Goal: Task Accomplishment & Management: Complete application form

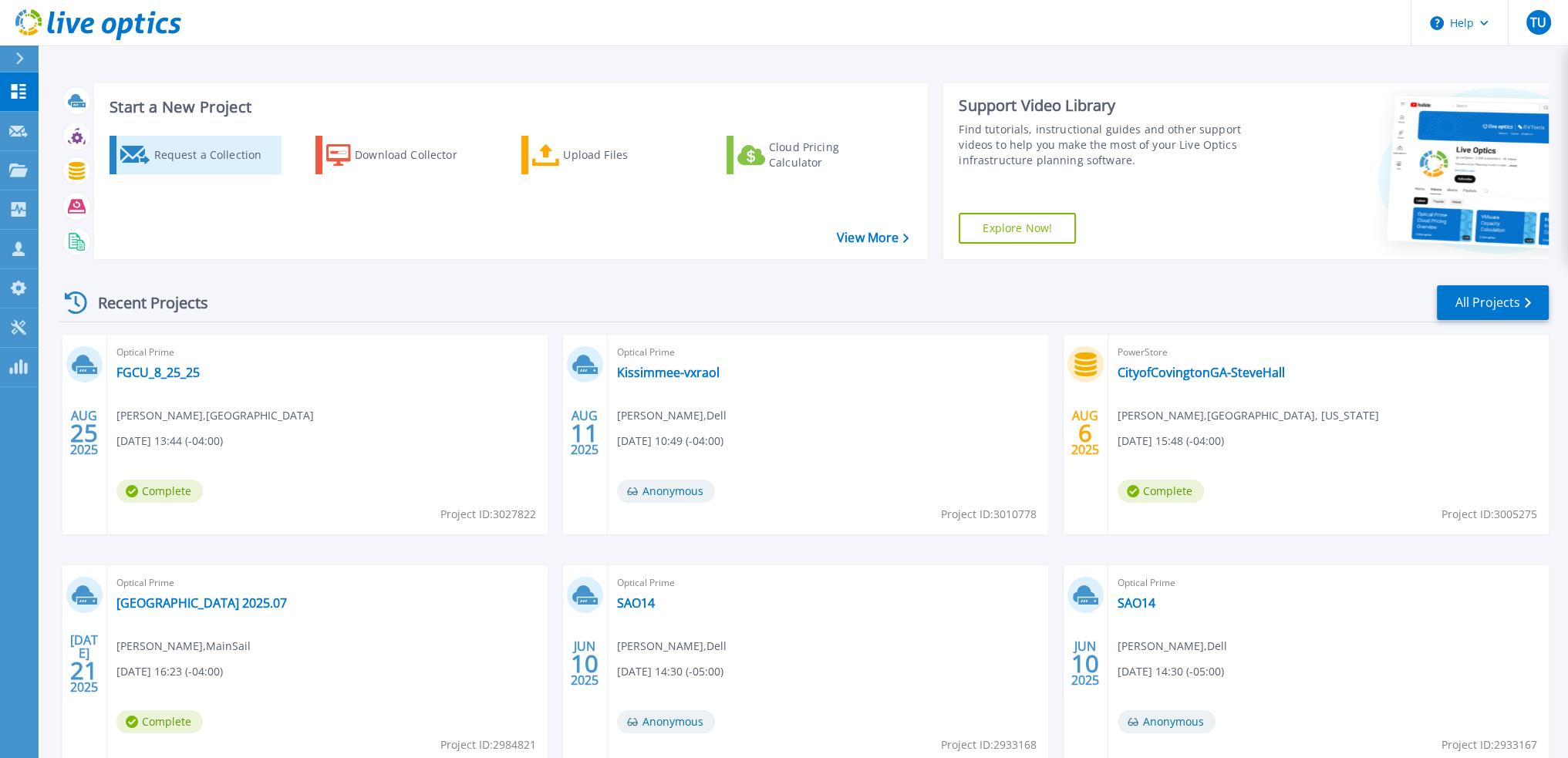
click at [195, 145] on div "Request a Collection" at bounding box center [215, 155] width 123 height 31
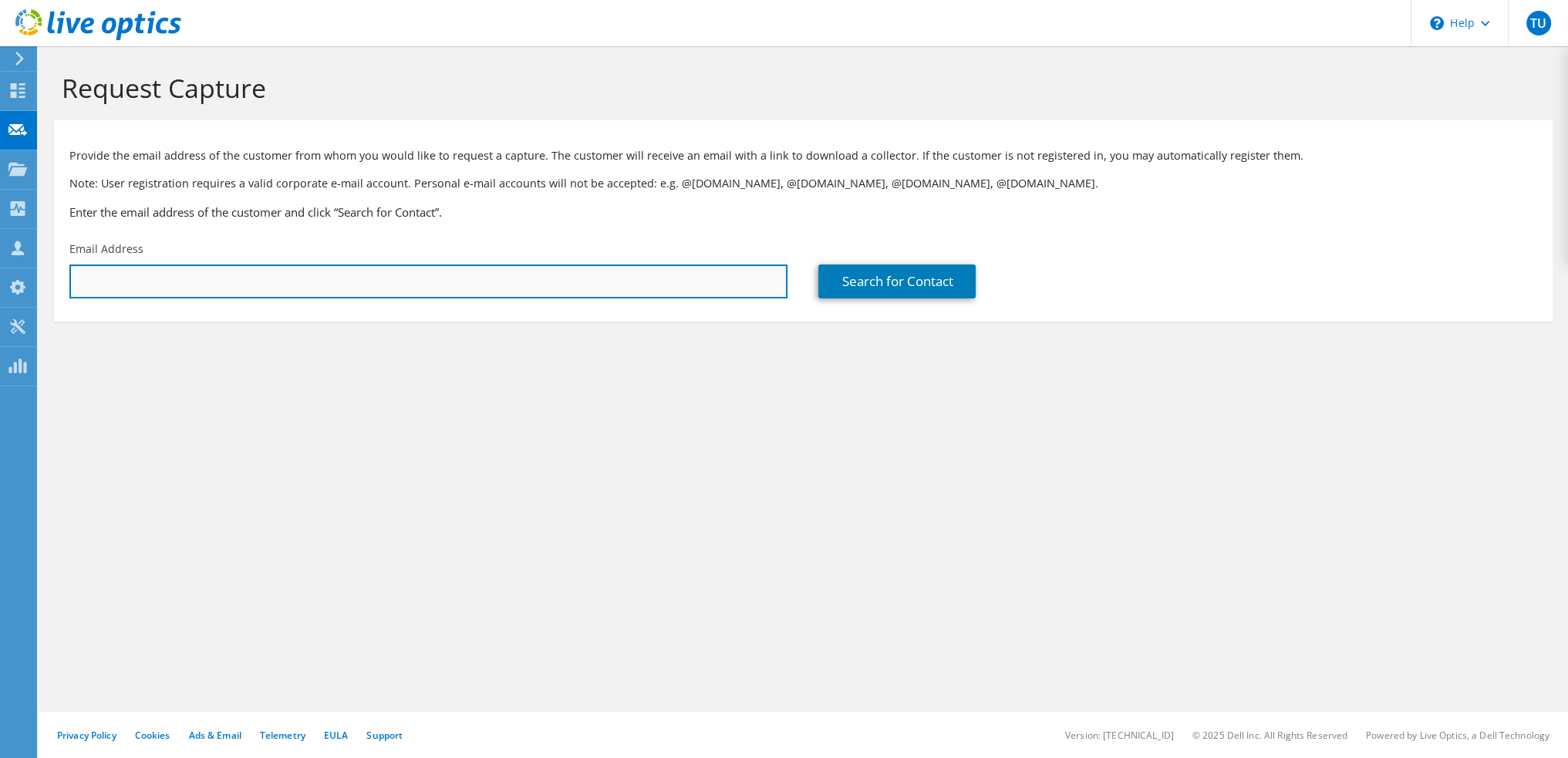
click at [346, 273] on input "text" at bounding box center [429, 281] width 718 height 34
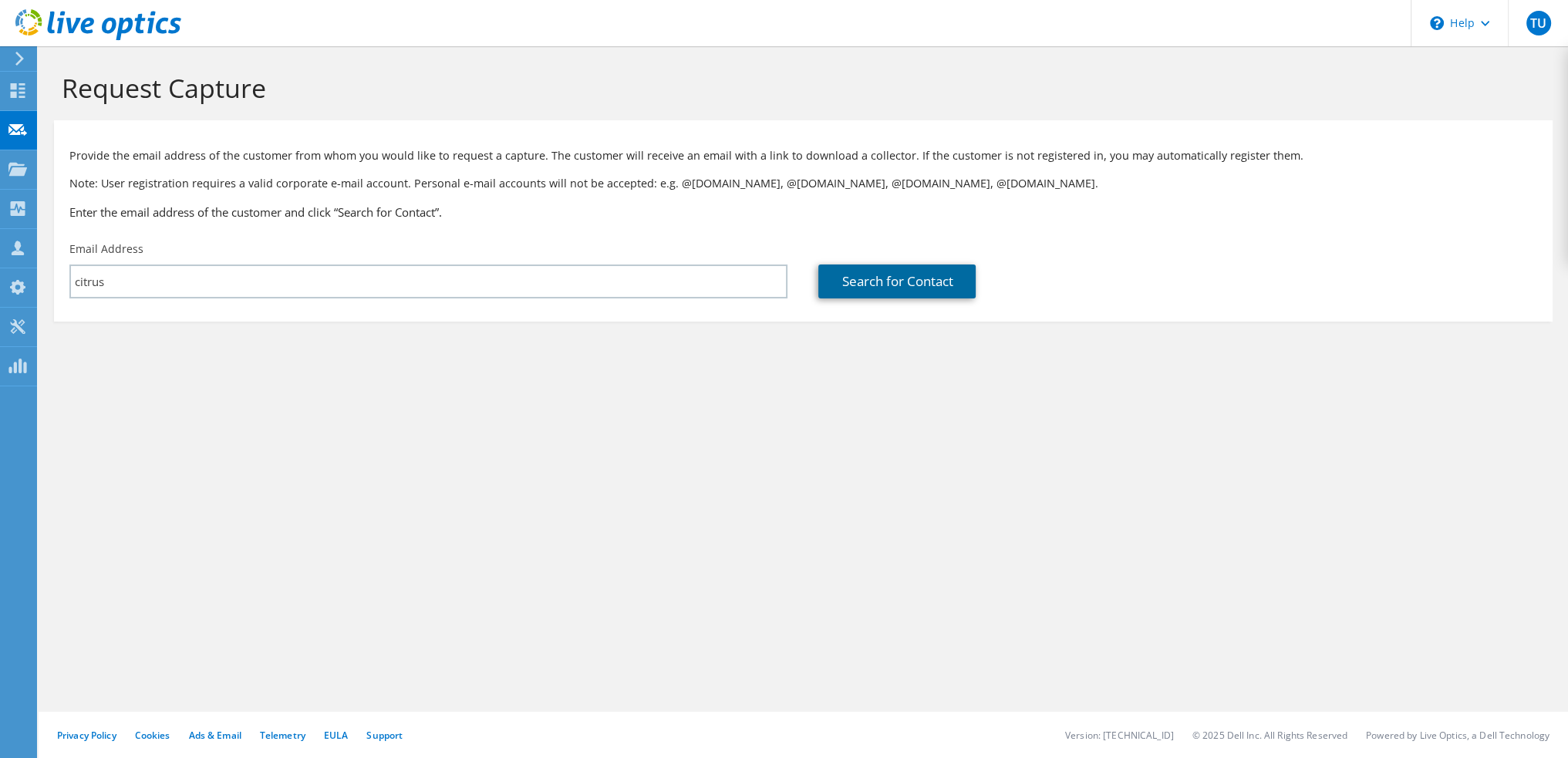
click at [956, 268] on link "Search for Contact" at bounding box center [897, 281] width 157 height 34
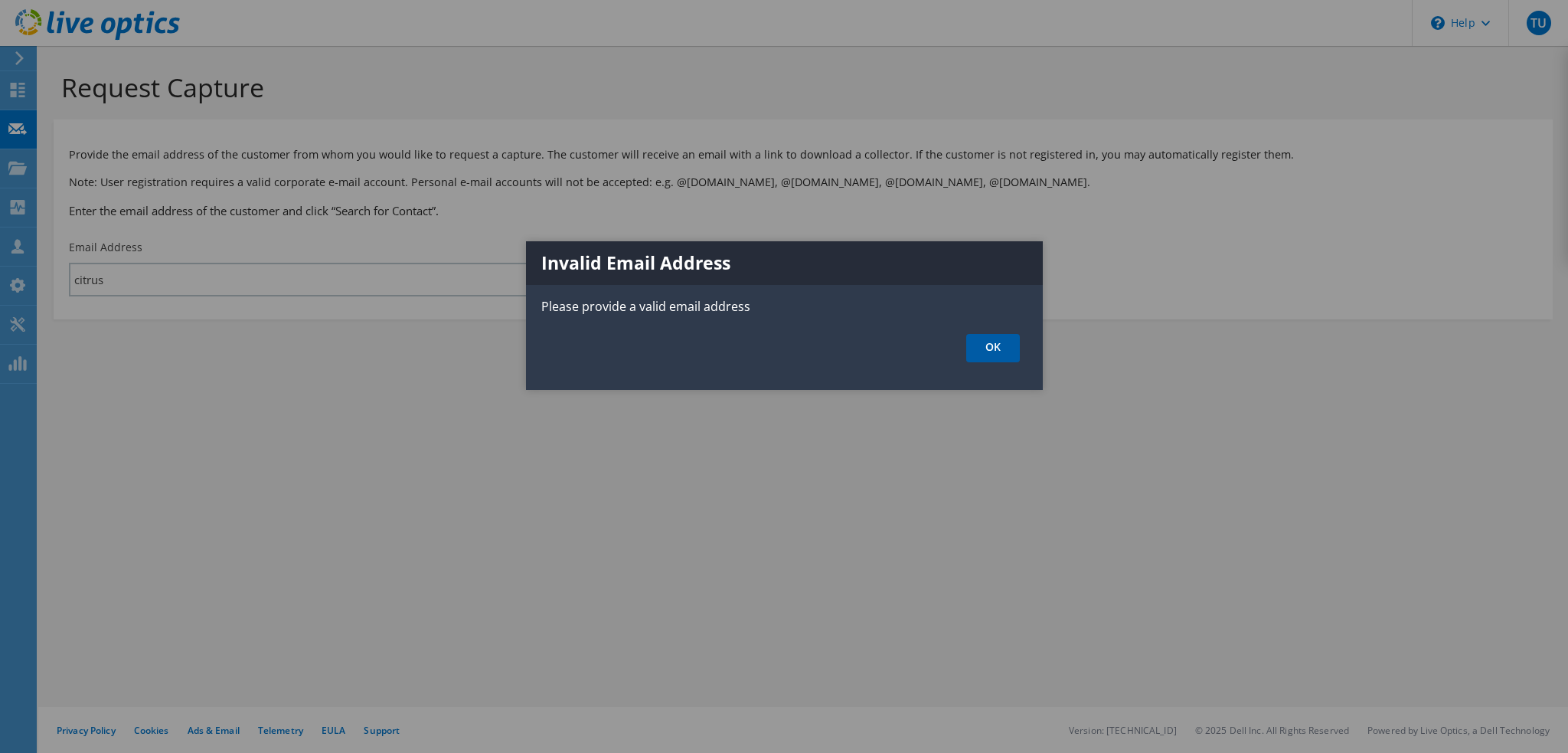
click at [990, 349] on link "OK" at bounding box center [993, 348] width 53 height 28
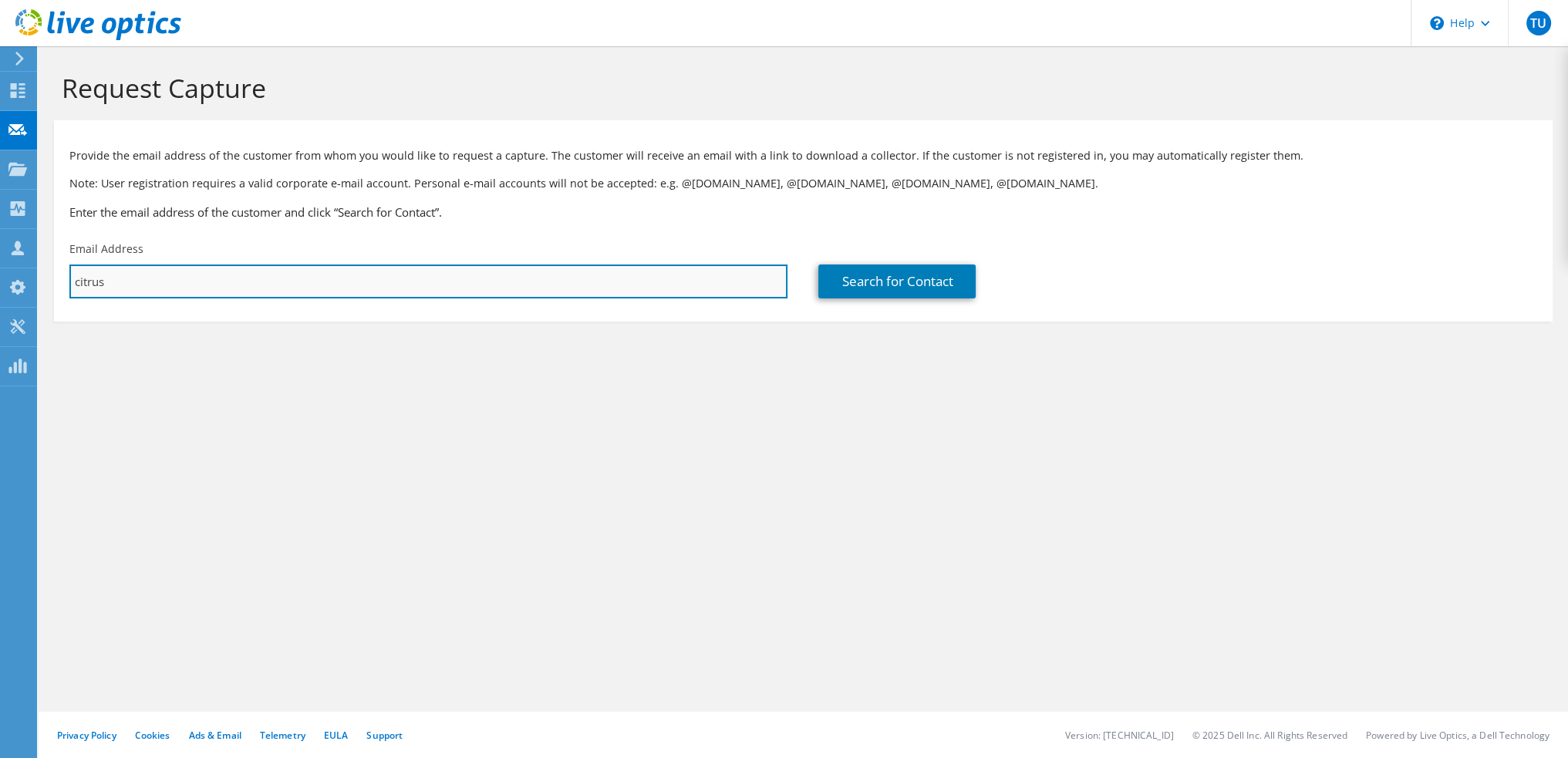
click at [270, 289] on input "citrus" at bounding box center [429, 281] width 718 height 34
click at [270, 286] on input "citrus" at bounding box center [429, 281] width 718 height 34
paste input "[EMAIL_ADDRESS][DOMAIN_NAME]"
type input "[EMAIL_ADDRESS][DOMAIN_NAME]"
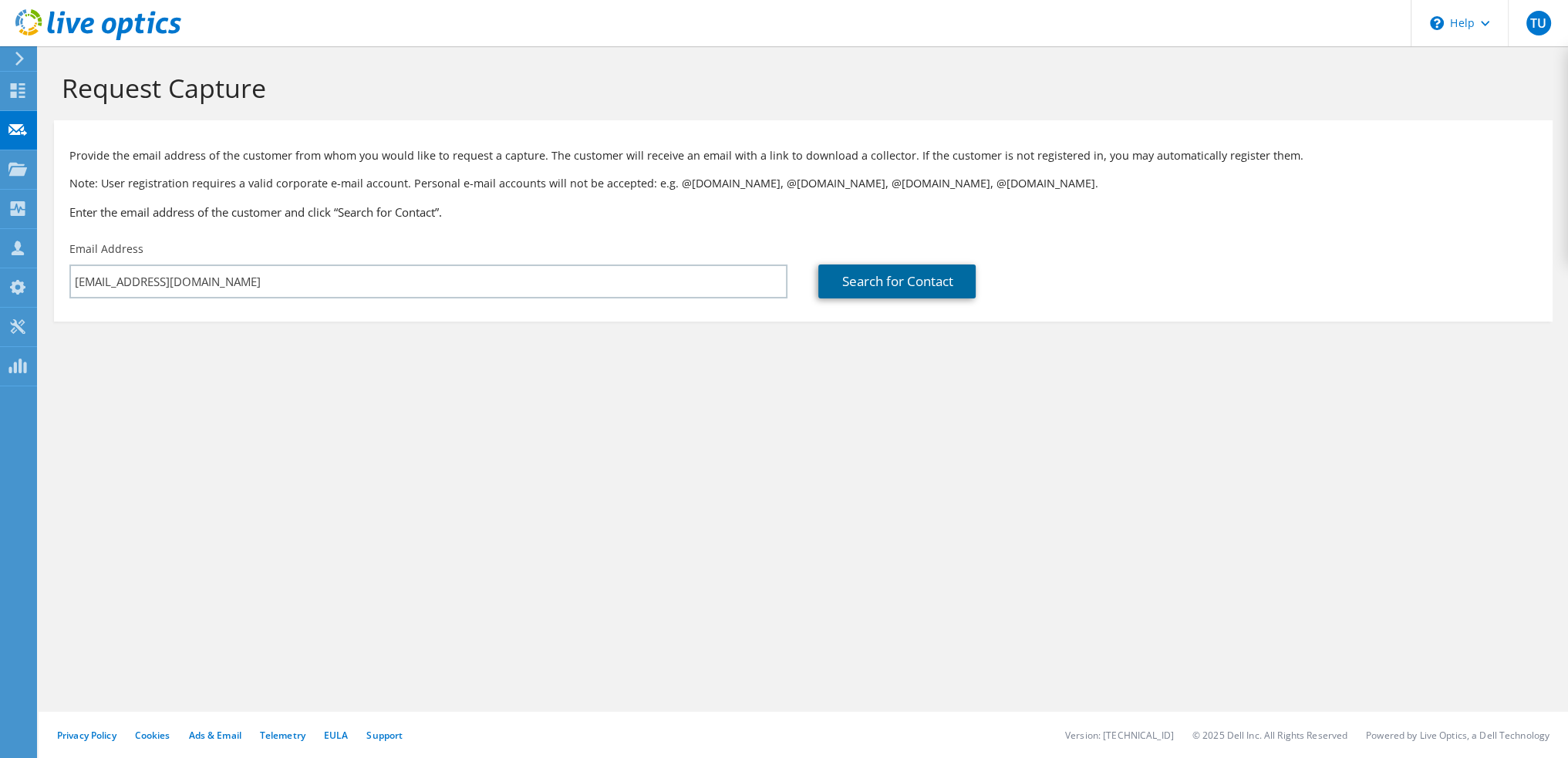
click at [876, 295] on link "Search for Contact" at bounding box center [897, 281] width 157 height 34
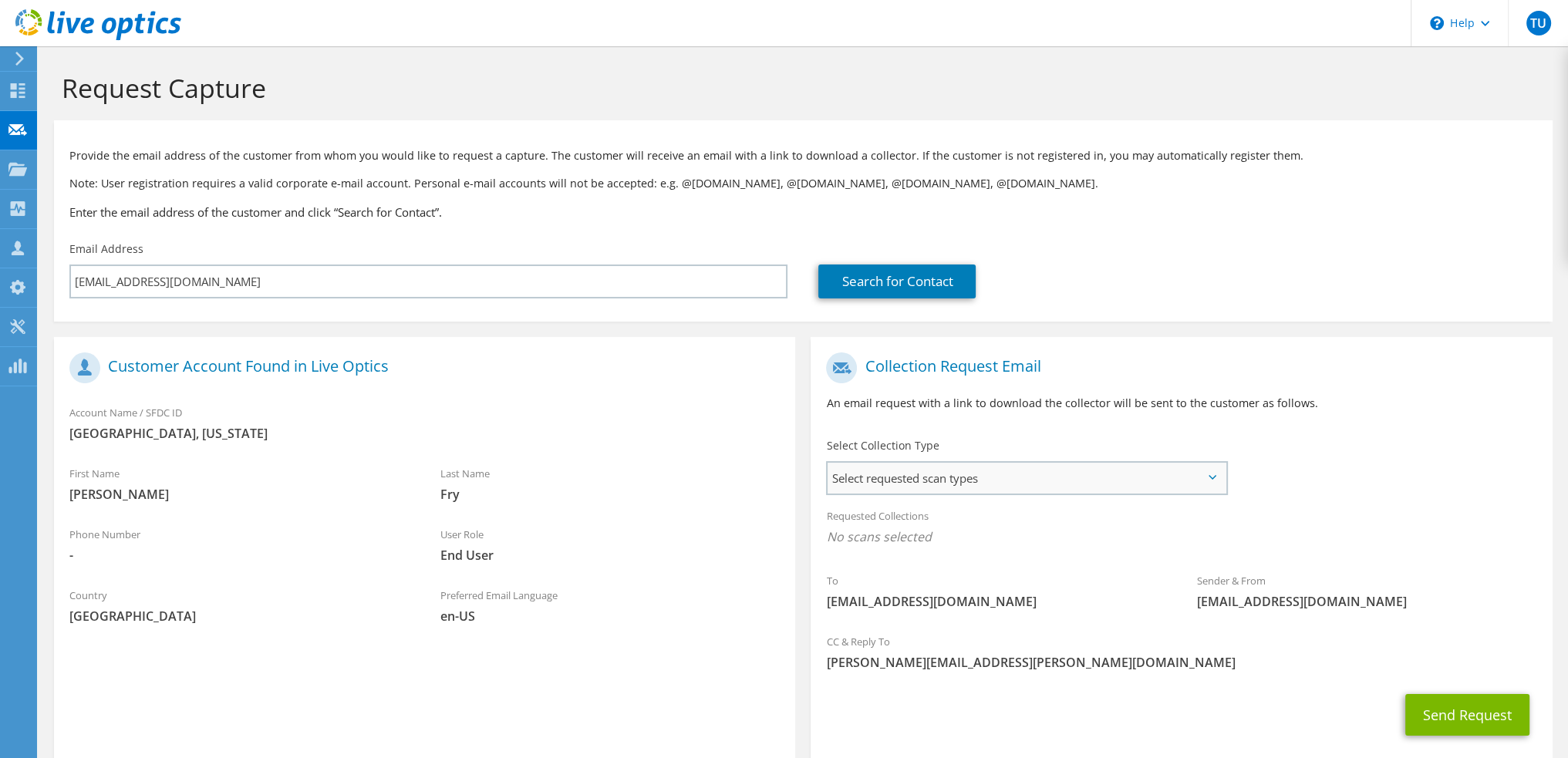
click at [938, 487] on span "Select requested scan types" at bounding box center [1026, 477] width 398 height 31
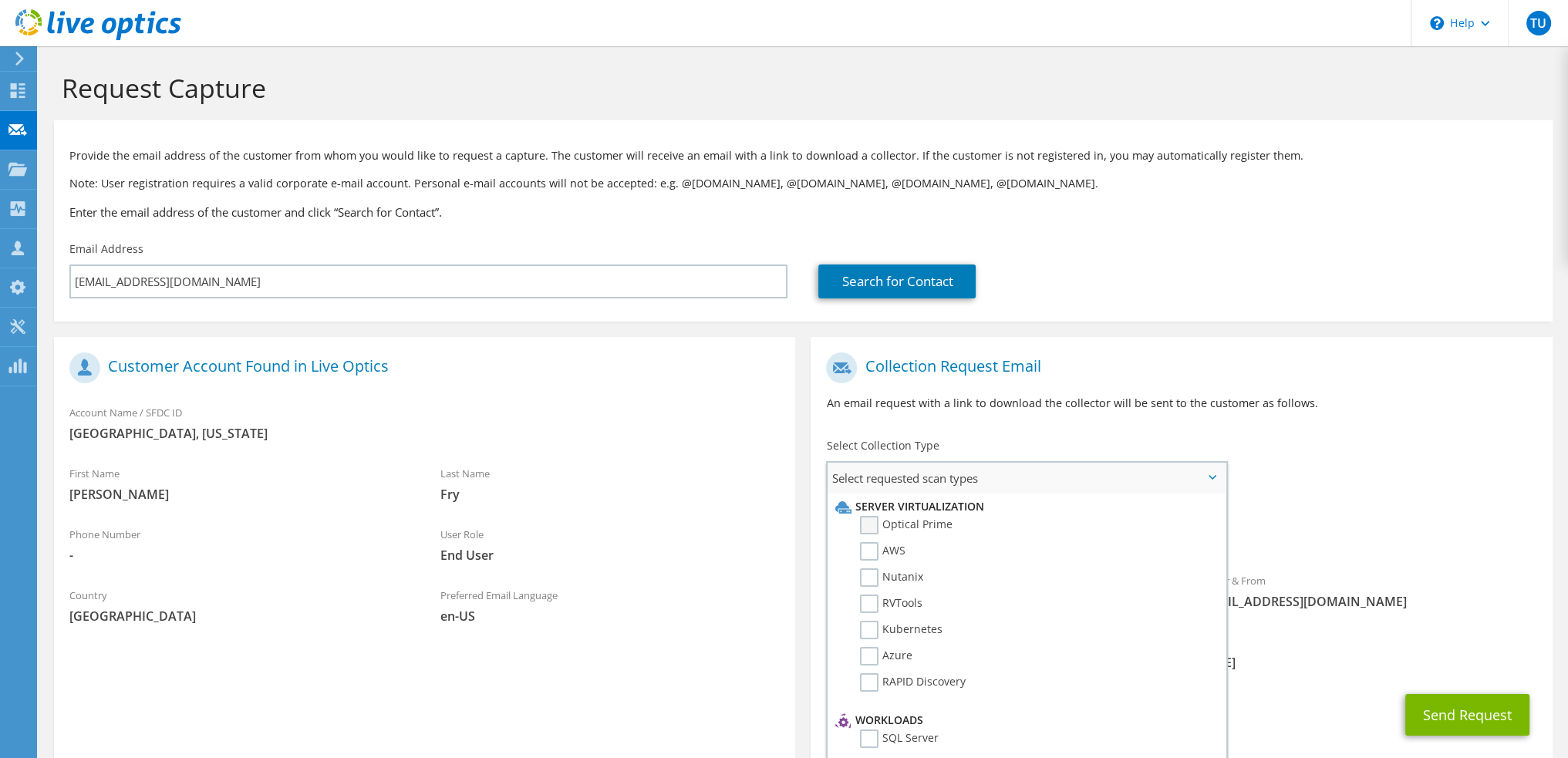
click at [865, 518] on label "Optical Prime" at bounding box center [906, 525] width 93 height 18
click at [0, 0] on input "Optical Prime" at bounding box center [0, 0] width 0 height 0
click at [1401, 496] on div "To [EMAIL_ADDRESS][DOMAIN_NAME] Sender & From [EMAIL_ADDRESS][DOMAIN_NAME]" at bounding box center [1181, 487] width 742 height 285
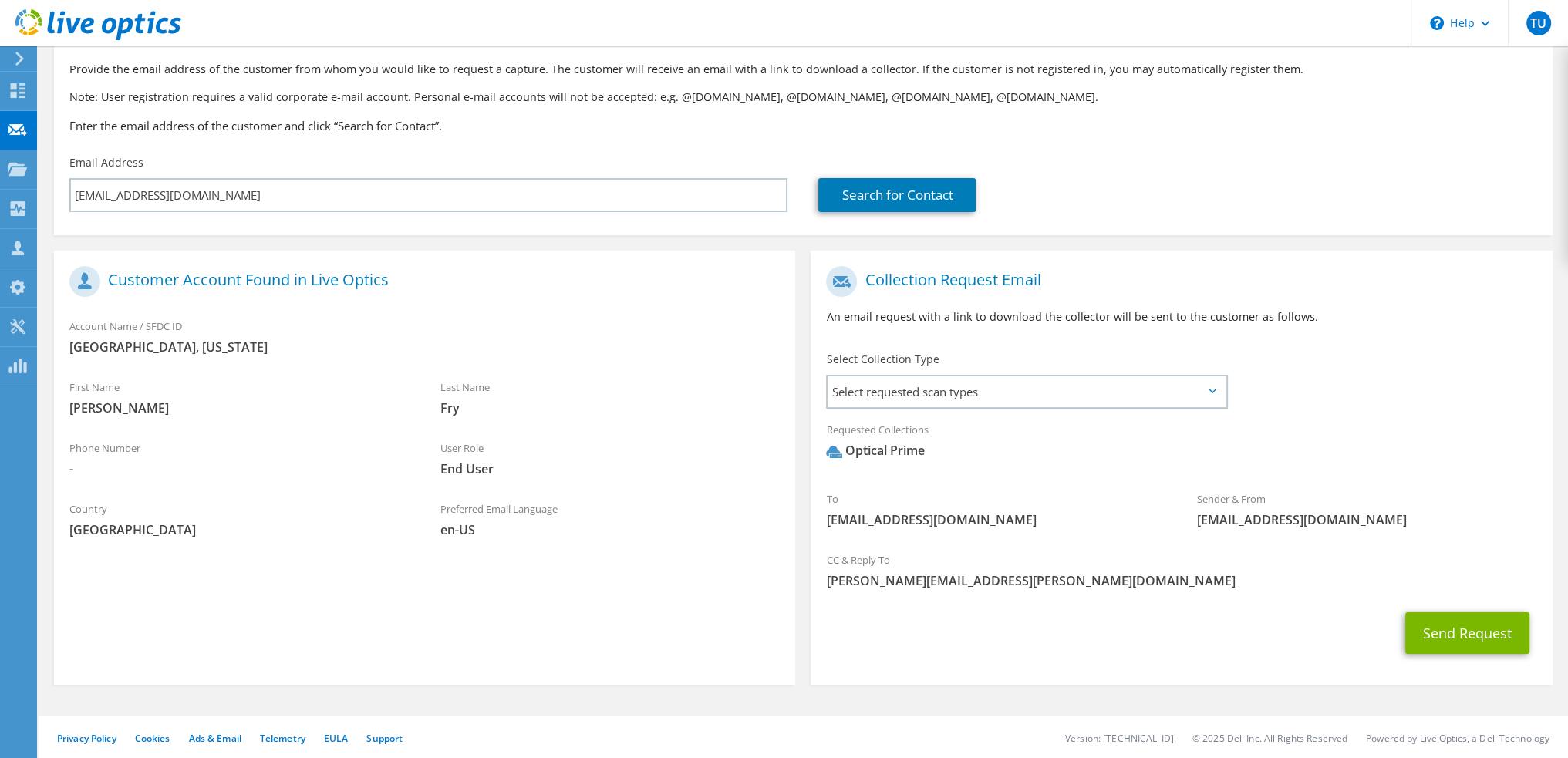
scroll to position [90, 0]
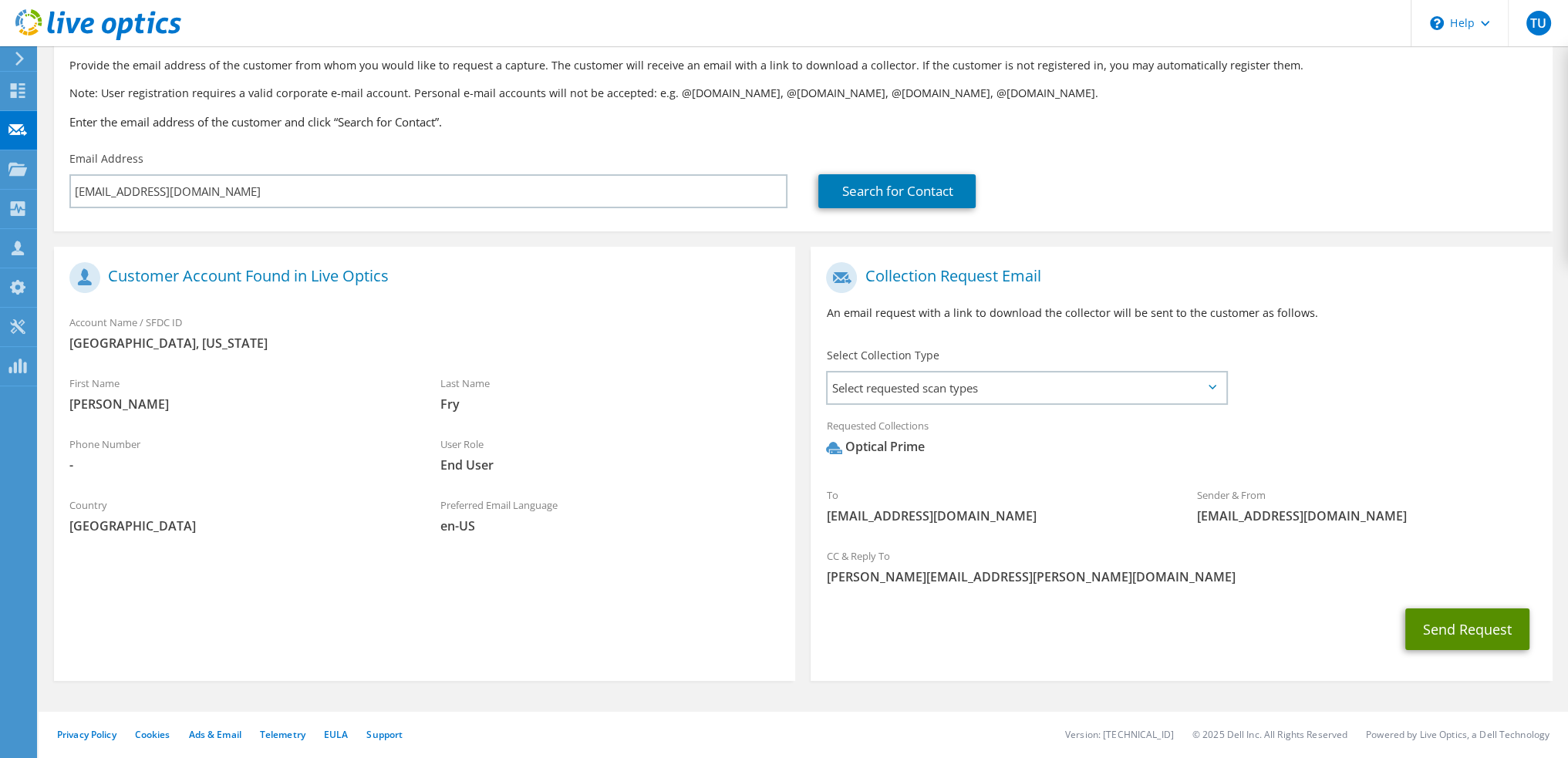
click at [1466, 633] on button "Send Request" at bounding box center [1468, 629] width 124 height 42
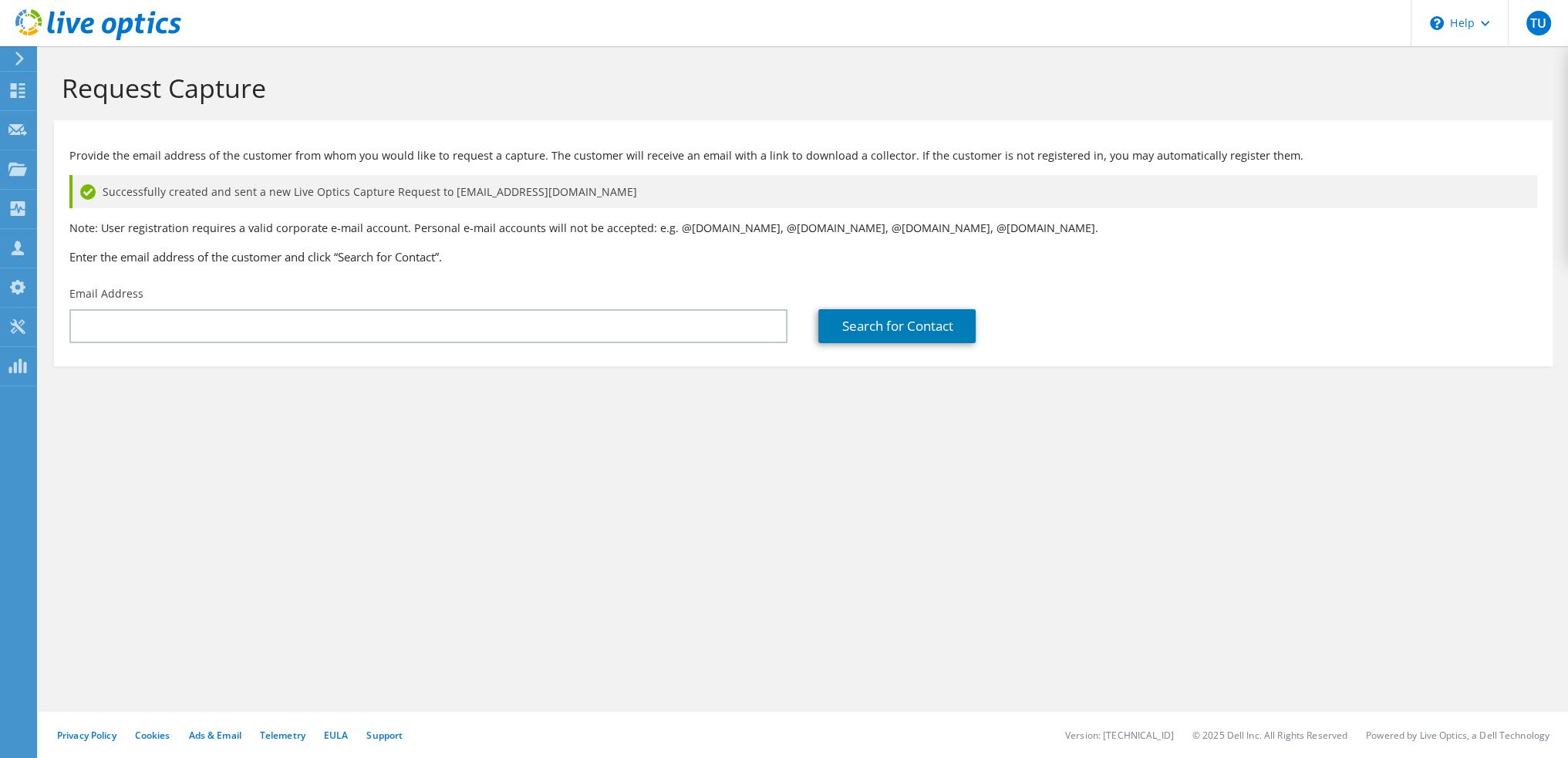
click at [808, 207] on div "Successfully created and sent a new Live Optics Capture Request to [EMAIL_ADDRE…" at bounding box center [803, 191] width 1468 height 33
